Goal: Find specific page/section: Find specific page/section

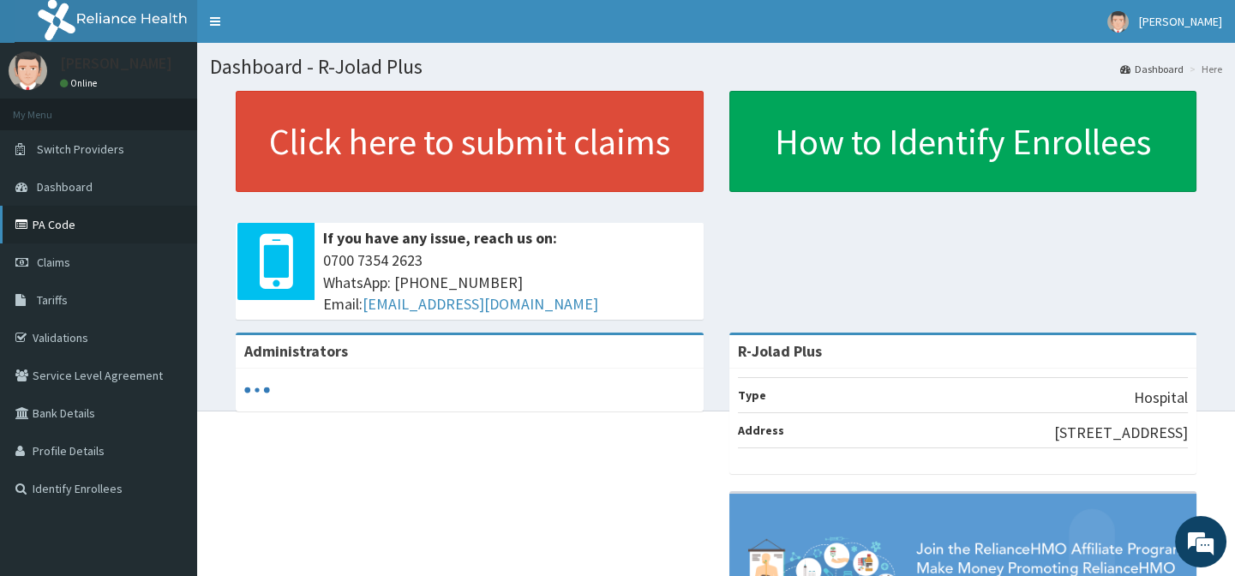
click at [72, 223] on link "PA Code" at bounding box center [98, 225] width 197 height 38
click at [129, 218] on link "PA Code" at bounding box center [98, 225] width 197 height 38
click at [58, 222] on link "PA Code" at bounding box center [98, 225] width 197 height 38
click at [33, 219] on link "PA Code" at bounding box center [98, 225] width 197 height 38
click at [105, 233] on link "PA Code" at bounding box center [98, 225] width 197 height 38
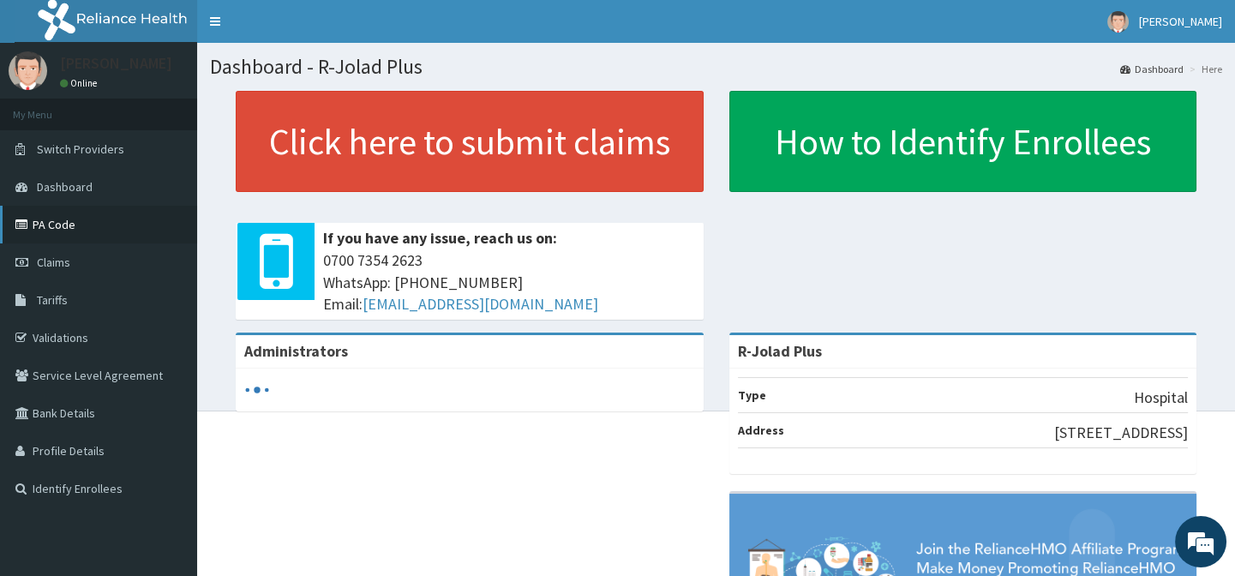
click at [143, 217] on link "PA Code" at bounding box center [98, 225] width 197 height 38
click at [38, 225] on link "PA Code" at bounding box center [98, 225] width 197 height 38
click at [50, 224] on link "PA Code" at bounding box center [98, 225] width 197 height 38
click at [71, 223] on link "PA Code" at bounding box center [98, 225] width 197 height 38
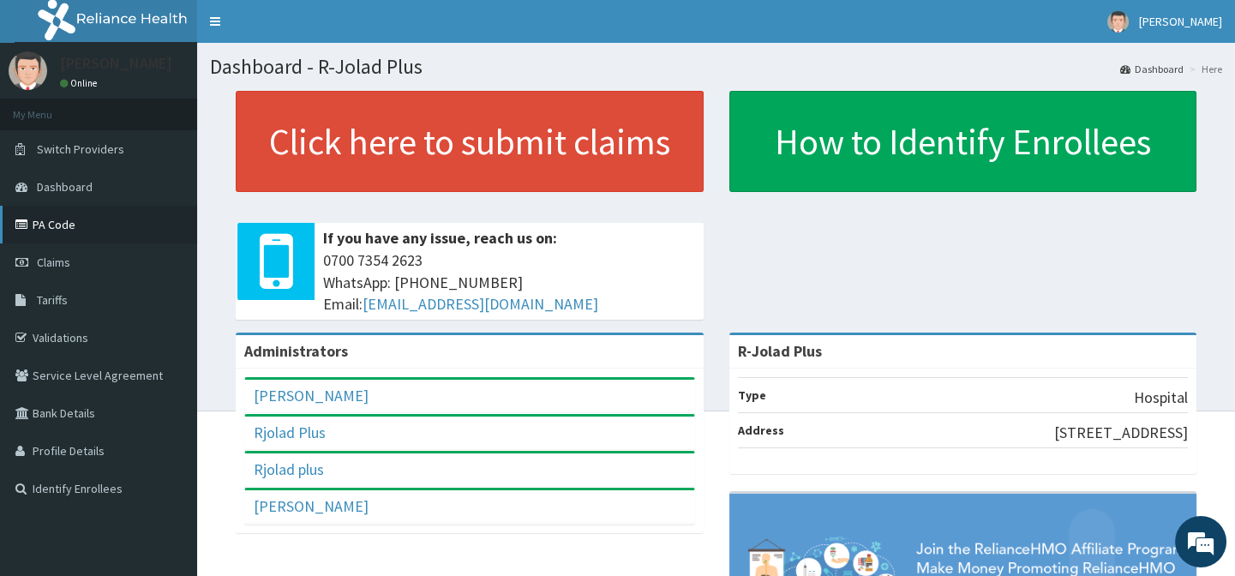
click at [100, 210] on link "PA Code" at bounding box center [98, 225] width 197 height 38
click at [1143, 59] on ol "Dashboard Here" at bounding box center [1171, 69] width 111 height 27
click at [221, 21] on link "Toggle navigation" at bounding box center [215, 21] width 36 height 43
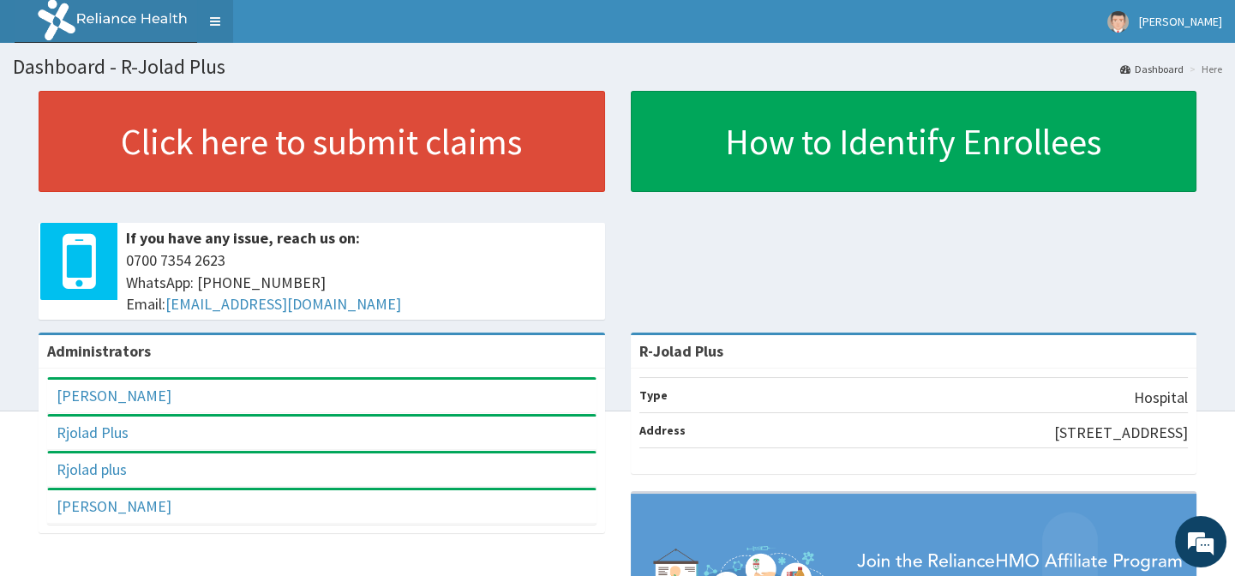
click at [221, 21] on link "Toggle navigation" at bounding box center [215, 21] width 36 height 43
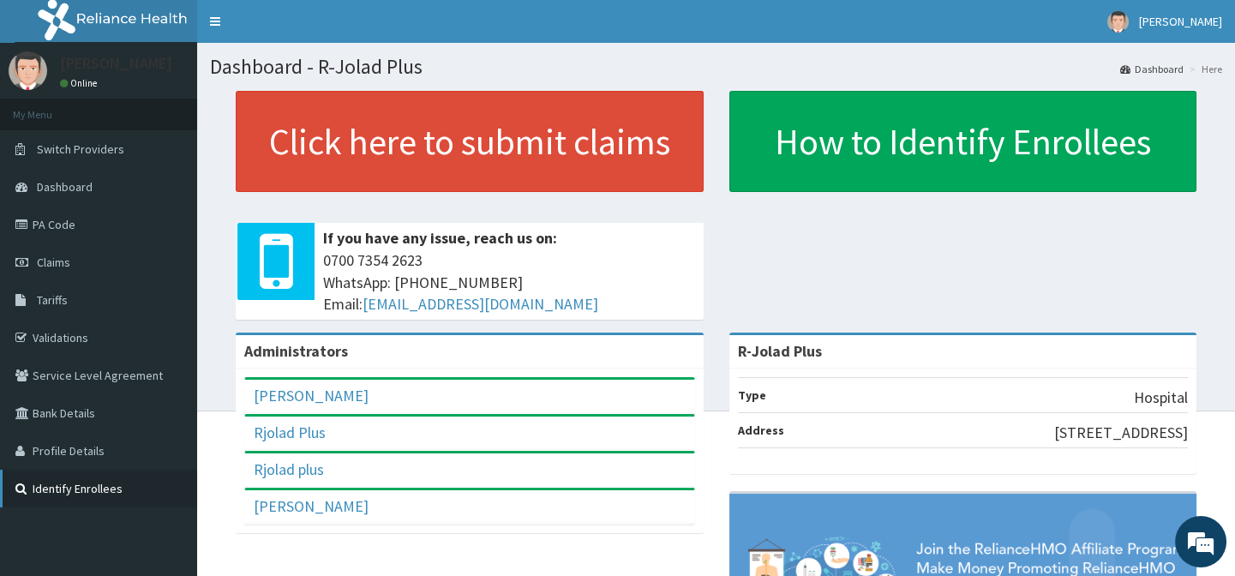
click at [117, 491] on link "Identify Enrollees" at bounding box center [98, 489] width 197 height 38
click at [1222, 67] on ol "Dashboard Here" at bounding box center [1171, 69] width 111 height 27
click at [100, 229] on link "PA Code" at bounding box center [98, 225] width 197 height 38
click at [209, 20] on link "Toggle navigation" at bounding box center [215, 21] width 36 height 43
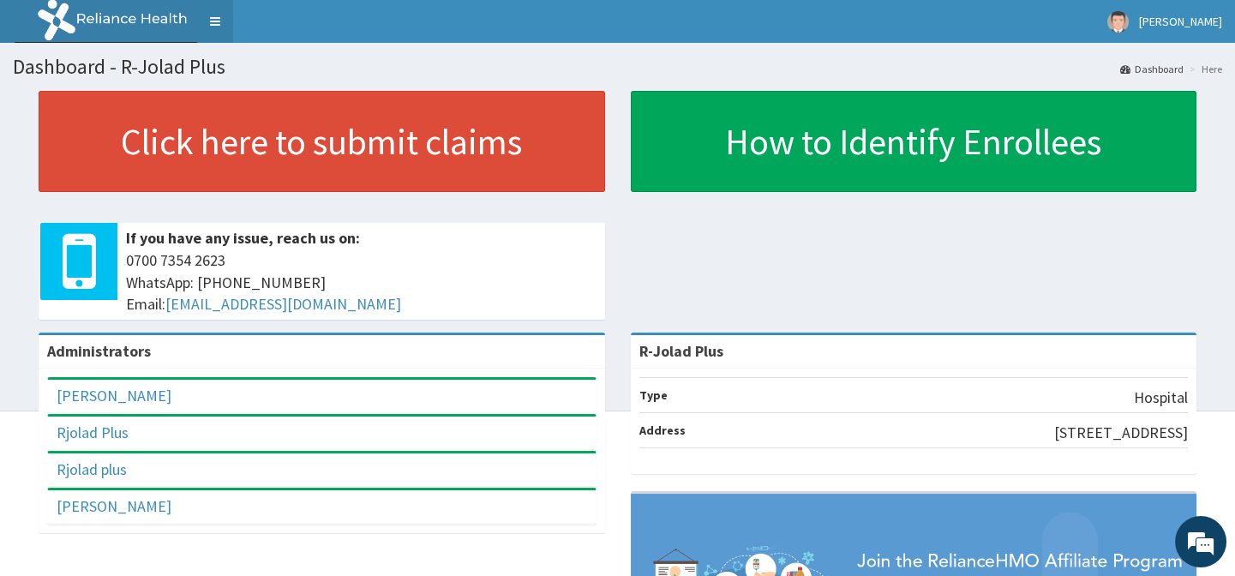
click at [223, 18] on link "Toggle navigation" at bounding box center [215, 21] width 36 height 43
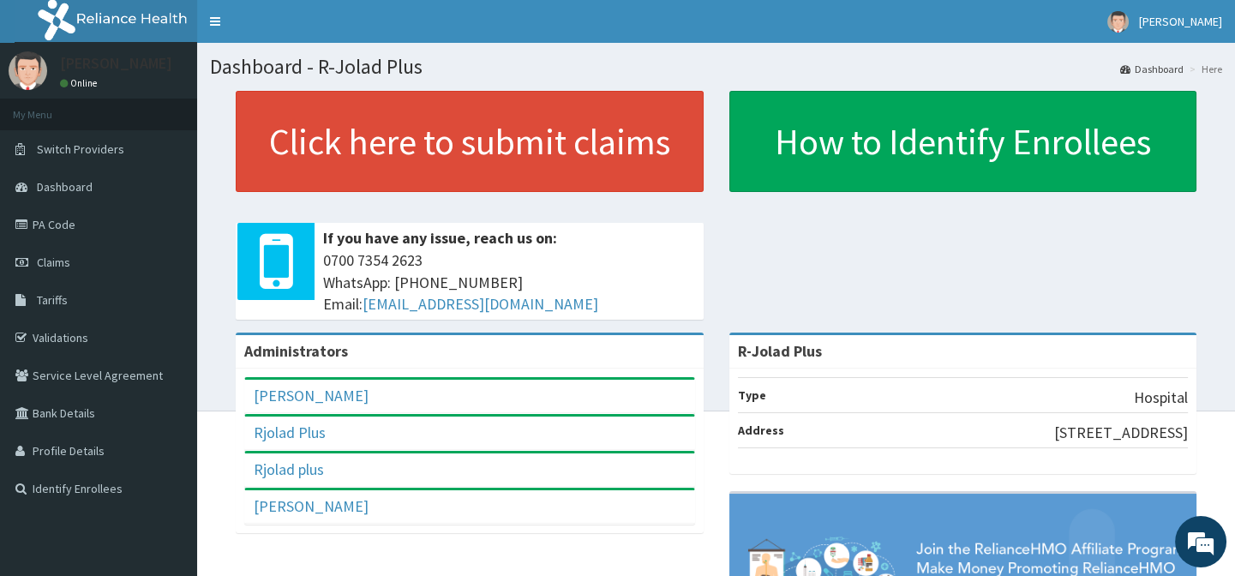
click at [1149, 69] on link "Dashboard" at bounding box center [1151, 69] width 63 height 15
click at [91, 218] on link "PA Code" at bounding box center [98, 225] width 197 height 38
click at [57, 218] on link "PA Code" at bounding box center [98, 225] width 197 height 38
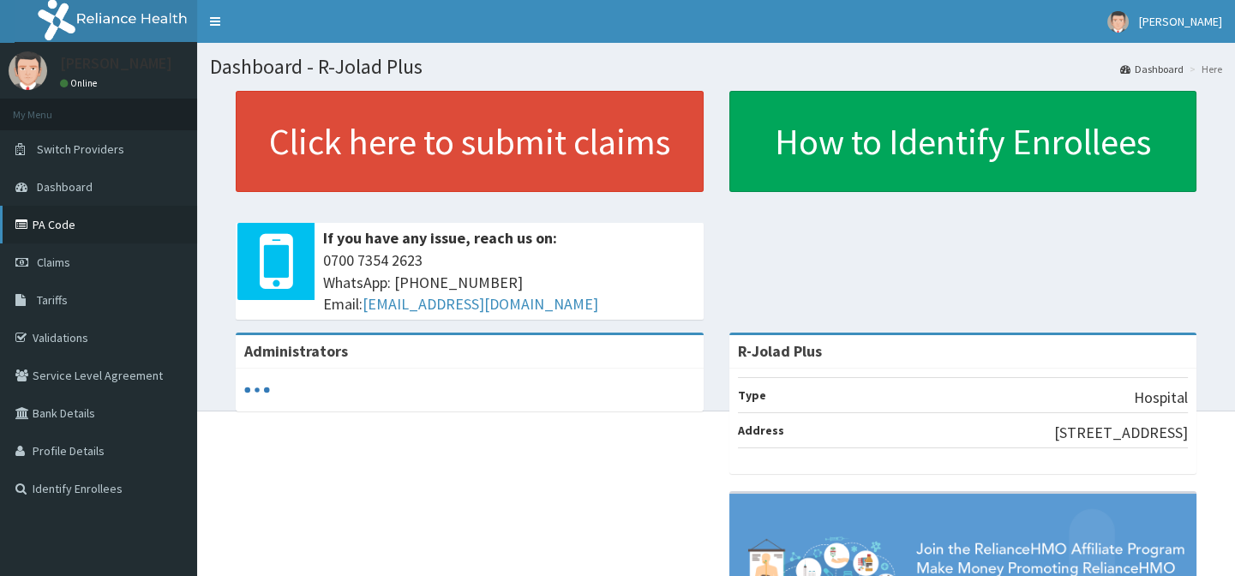
click at [39, 223] on link "PA Code" at bounding box center [98, 225] width 197 height 38
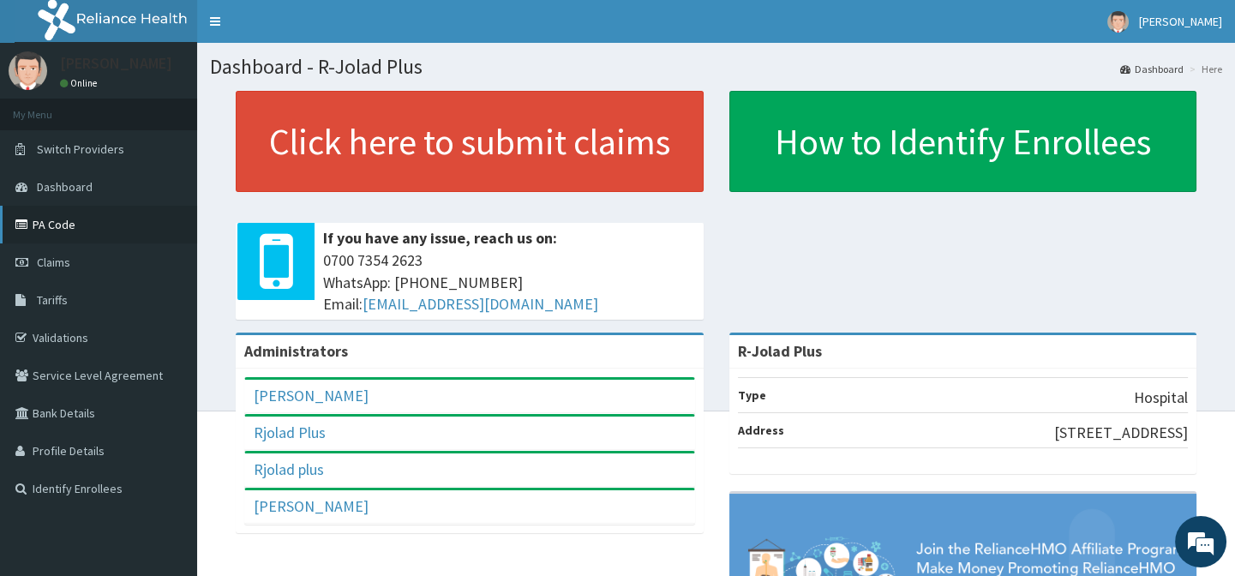
click at [37, 216] on link "PA Code" at bounding box center [98, 225] width 197 height 38
click at [61, 218] on link "PA Code" at bounding box center [98, 225] width 197 height 38
click at [1205, 67] on li "Here" at bounding box center [1203, 69] width 37 height 15
click at [102, 217] on link "PA Code" at bounding box center [98, 225] width 197 height 38
